Goal: Task Accomplishment & Management: Manage account settings

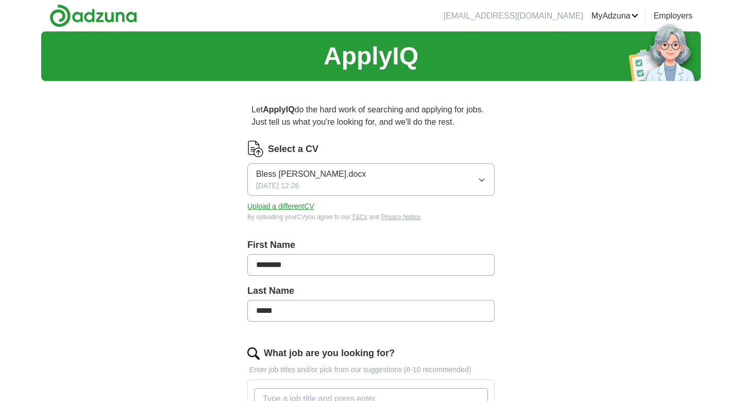
click at [485, 181] on icon "button" at bounding box center [482, 180] width 8 height 8
click at [298, 149] on label "Select a CV" at bounding box center [293, 149] width 50 height 14
click at [272, 206] on button "Upload a different CV" at bounding box center [280, 206] width 67 height 11
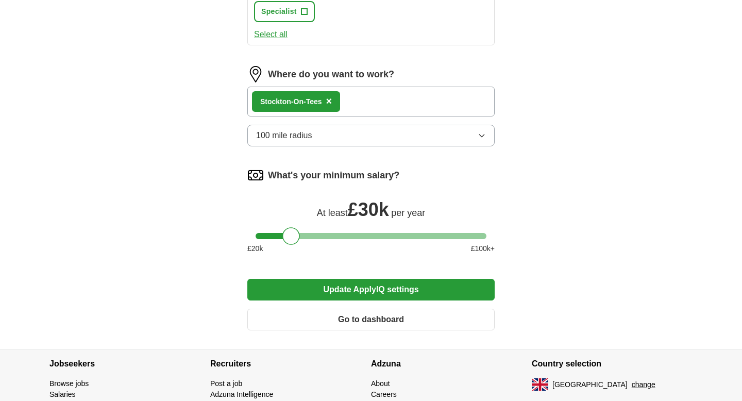
scroll to position [804, 0]
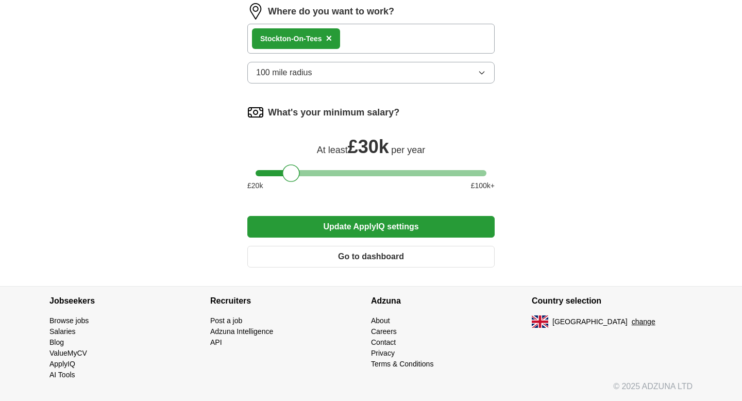
click at [325, 232] on button "Update ApplyIQ settings" at bounding box center [370, 227] width 247 height 22
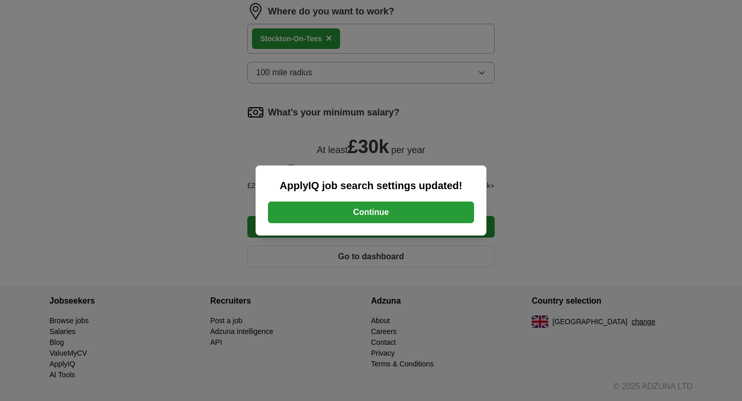
click at [346, 213] on button "Continue" at bounding box center [371, 212] width 206 height 22
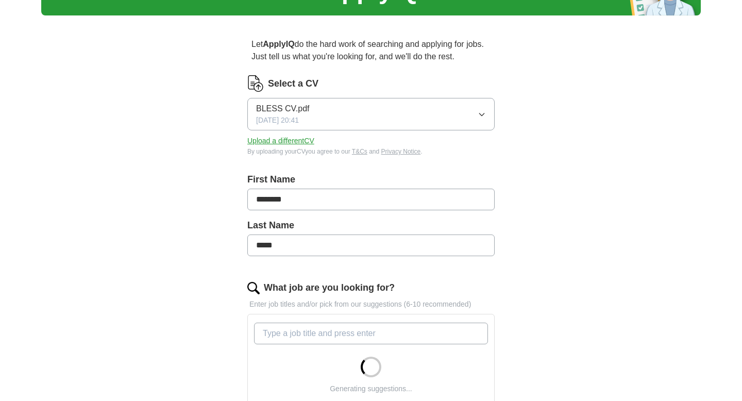
scroll to position [69, 0]
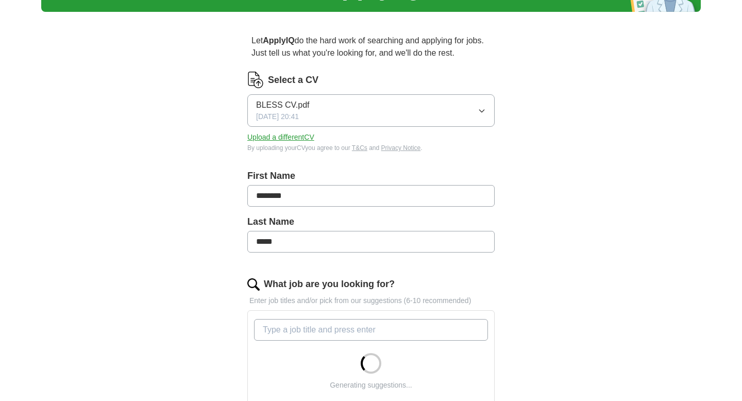
click at [308, 137] on button "Upload a different CV" at bounding box center [280, 137] width 67 height 11
click at [478, 103] on button "BLESS CV.pdf [DATE] 20:41" at bounding box center [370, 110] width 247 height 32
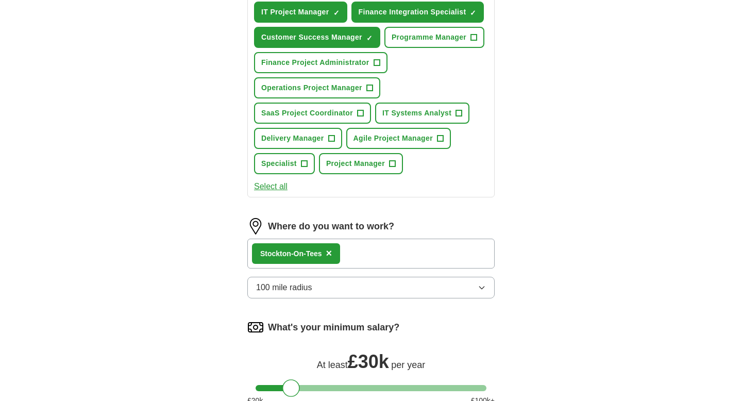
scroll to position [779, 0]
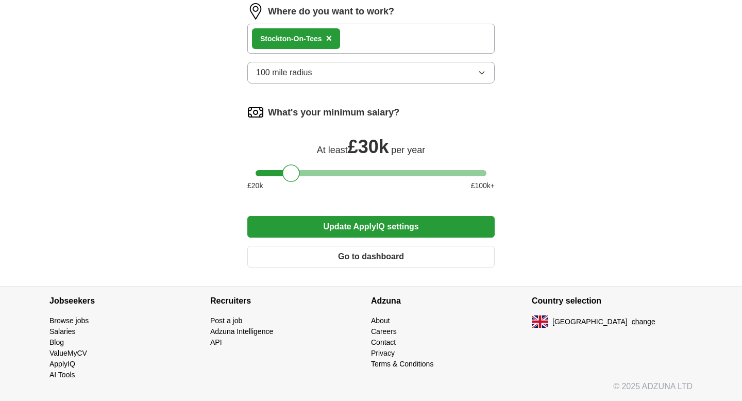
click at [353, 259] on button "Go to dashboard" at bounding box center [370, 257] width 247 height 22
click at [365, 221] on button "Update ApplyIQ settings" at bounding box center [370, 227] width 247 height 22
